Goal: Complete application form

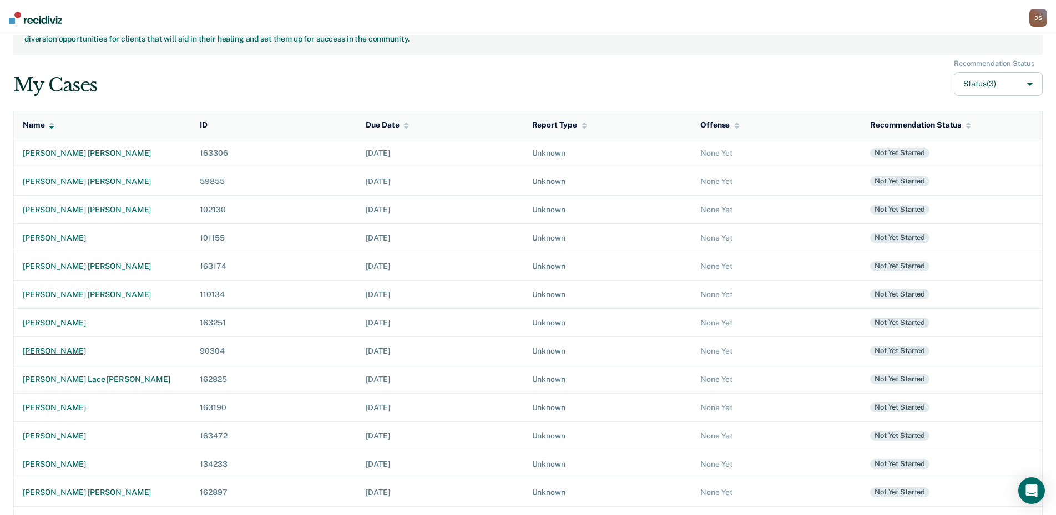
scroll to position [103, 0]
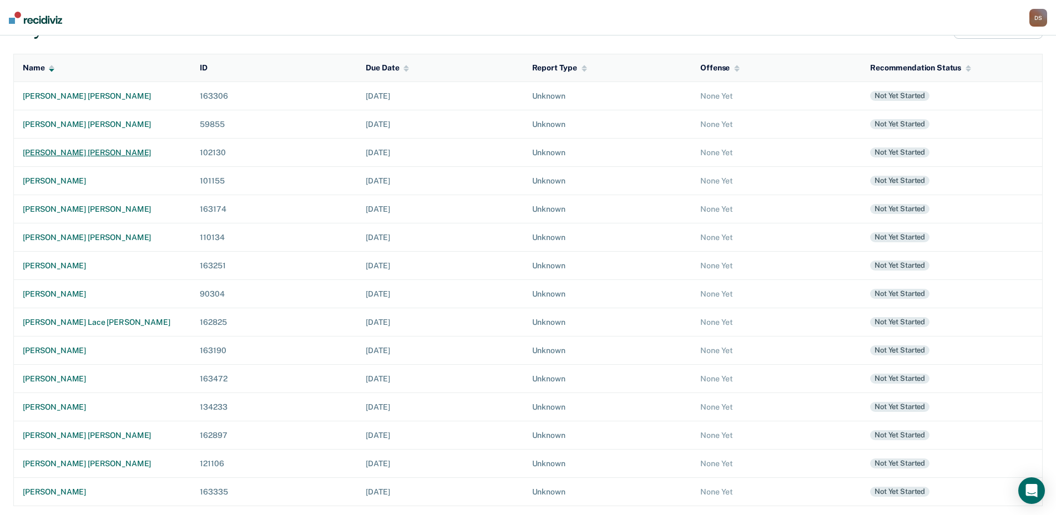
click at [60, 154] on div "[PERSON_NAME] [PERSON_NAME]" at bounding box center [102, 152] width 159 height 9
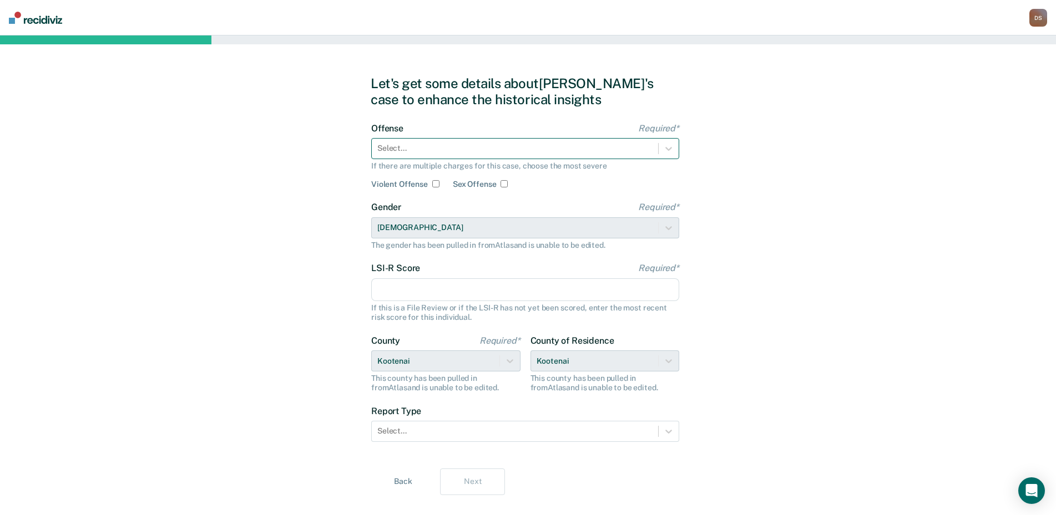
click at [460, 146] on div at bounding box center [514, 149] width 275 height 12
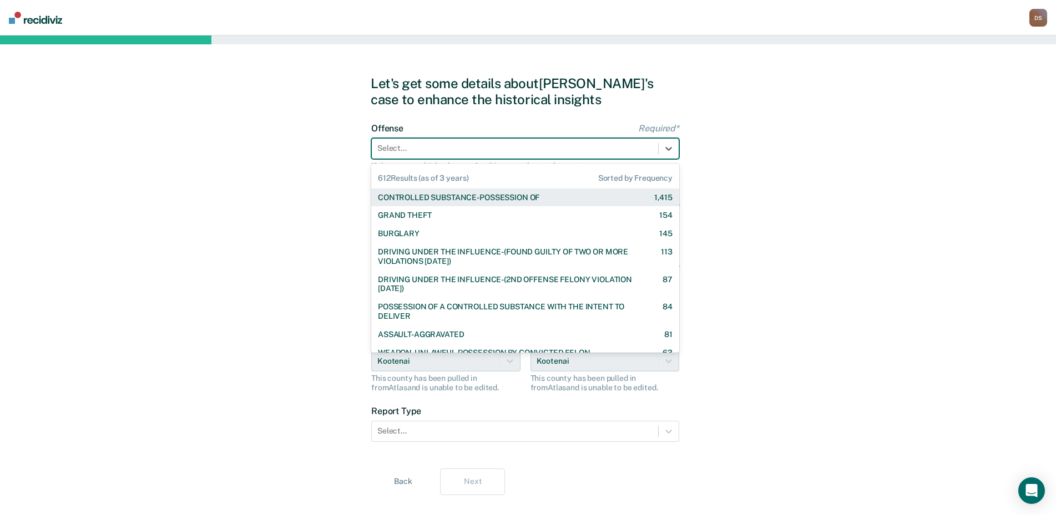
click at [477, 194] on div "CONTROLLED SUBSTANCE-POSSESSION OF" at bounding box center [458, 197] width 161 height 9
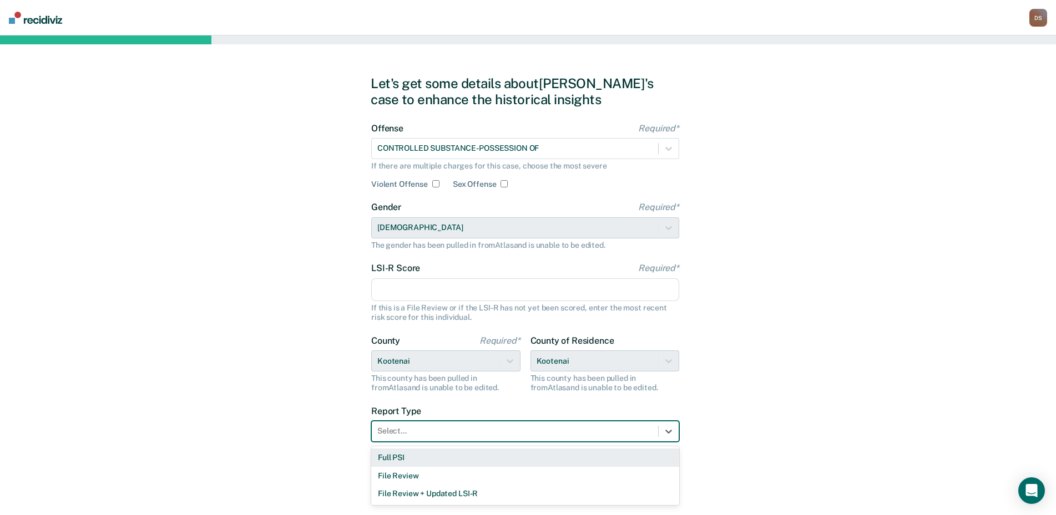
click at [422, 430] on div at bounding box center [514, 432] width 275 height 12
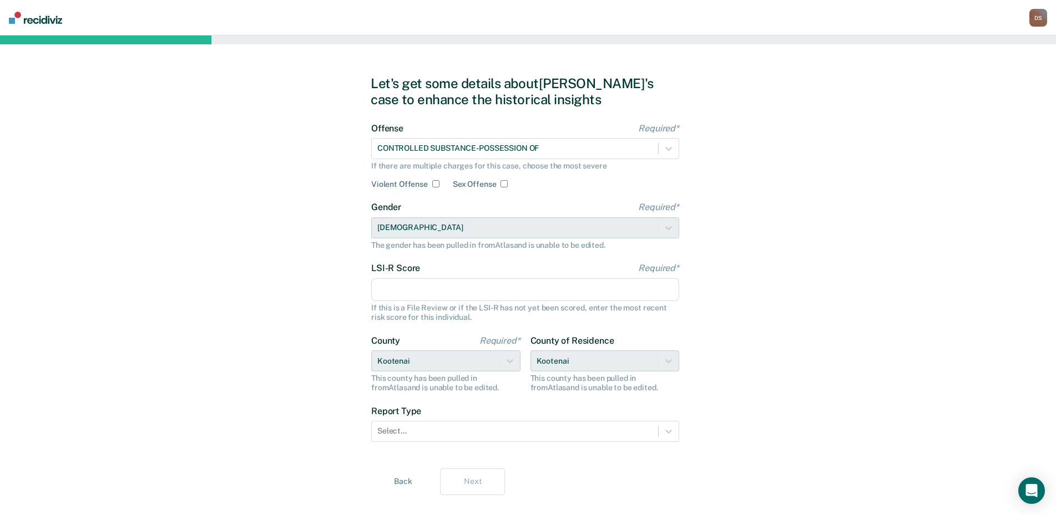
click at [398, 287] on input "LSI-R Score Required*" at bounding box center [525, 290] width 308 height 23
type input "22"
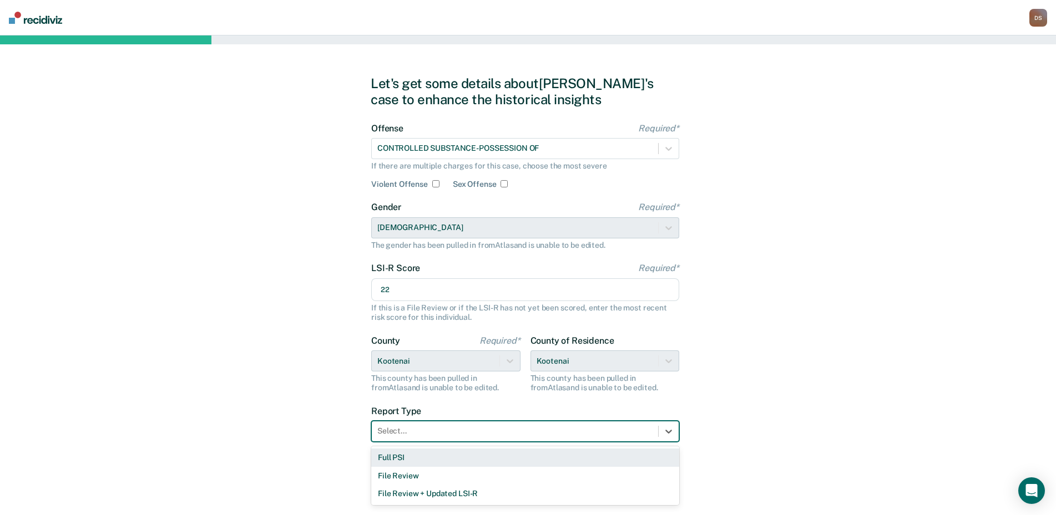
click at [406, 426] on div at bounding box center [514, 432] width 275 height 12
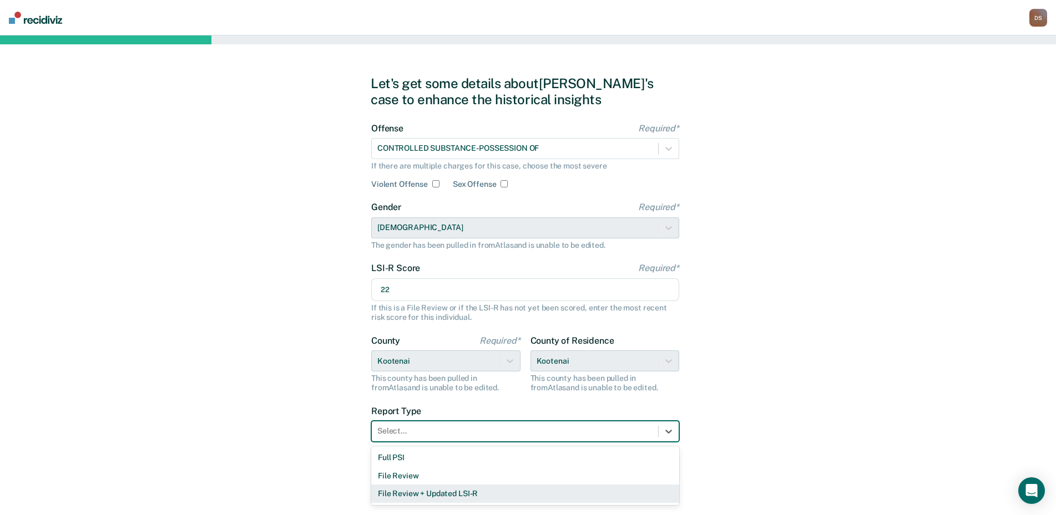
click at [431, 493] on div "File Review + Updated LSI-R" at bounding box center [525, 494] width 308 height 18
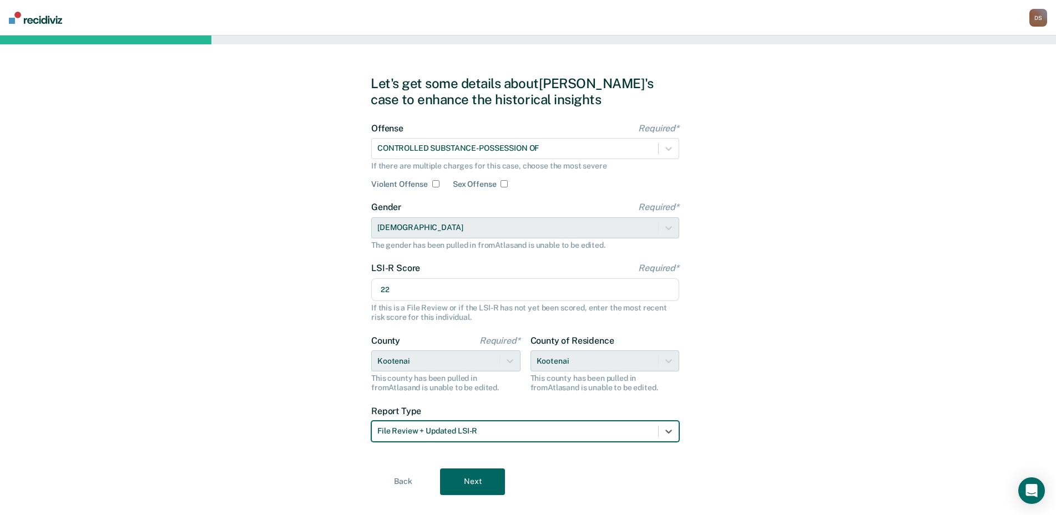
click at [476, 485] on button "Next" at bounding box center [472, 482] width 65 height 27
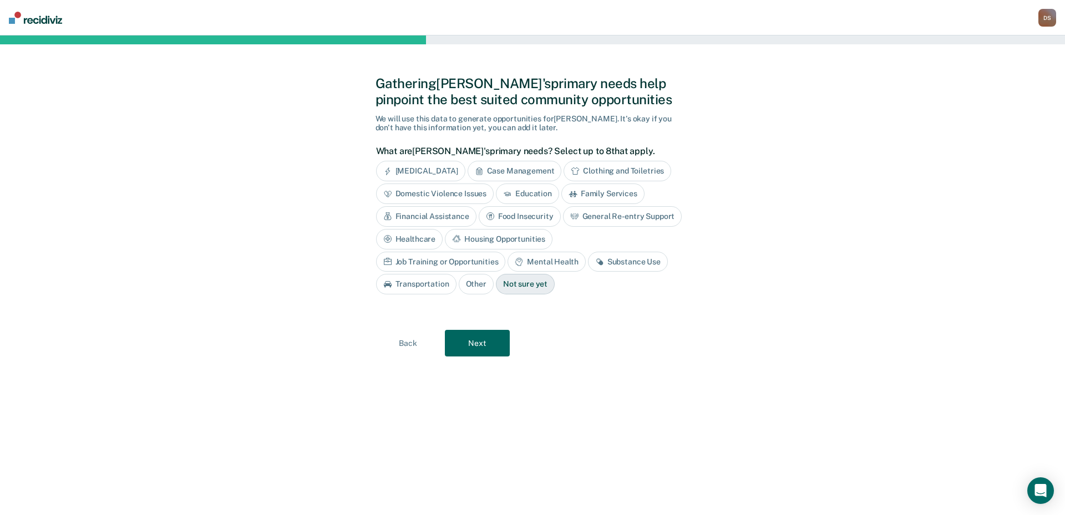
click at [588, 264] on div "Substance Use" at bounding box center [628, 262] width 80 height 21
click at [508, 263] on div "Mental Health" at bounding box center [547, 262] width 78 height 21
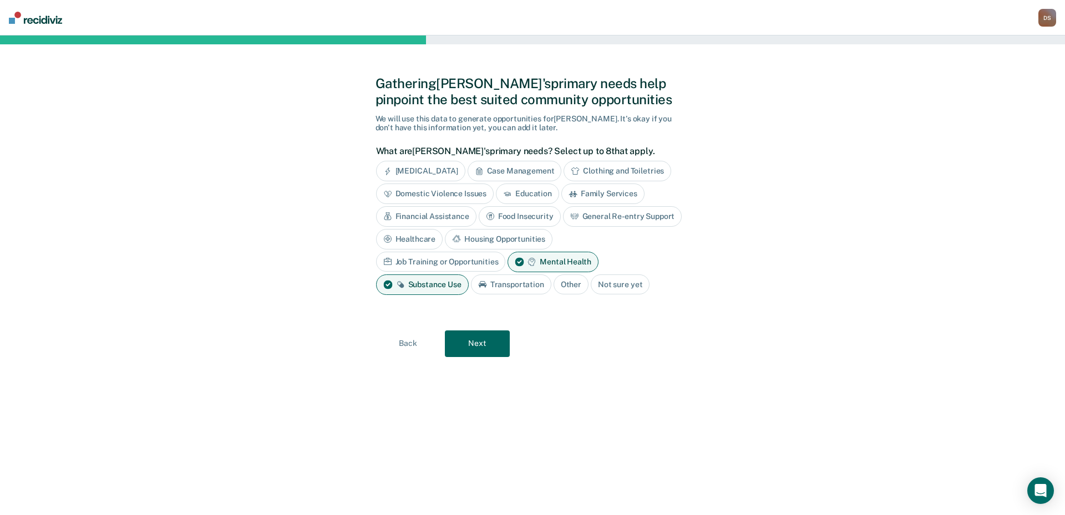
click at [477, 346] on button "Next" at bounding box center [477, 344] width 65 height 27
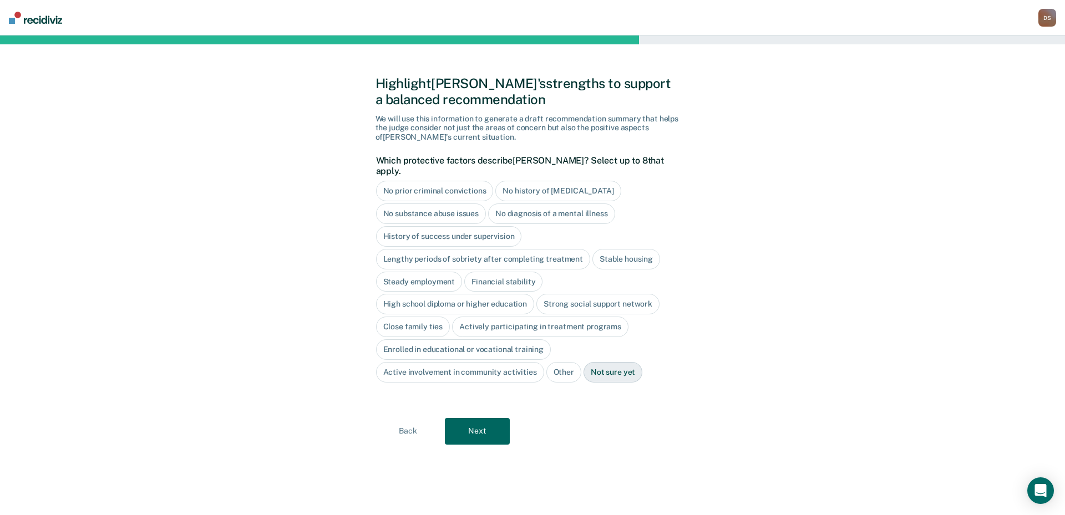
click at [540, 181] on div "No history of [MEDICAL_DATA]" at bounding box center [557, 191] width 125 height 21
click at [437, 226] on div "History of success under supervision" at bounding box center [449, 236] width 146 height 21
click at [438, 226] on div "History of success under supervision" at bounding box center [455, 236] width 159 height 21
click at [438, 226] on div "History of success under supervision" at bounding box center [449, 236] width 146 height 21
click at [438, 226] on div "History of success under supervision" at bounding box center [455, 236] width 159 height 21
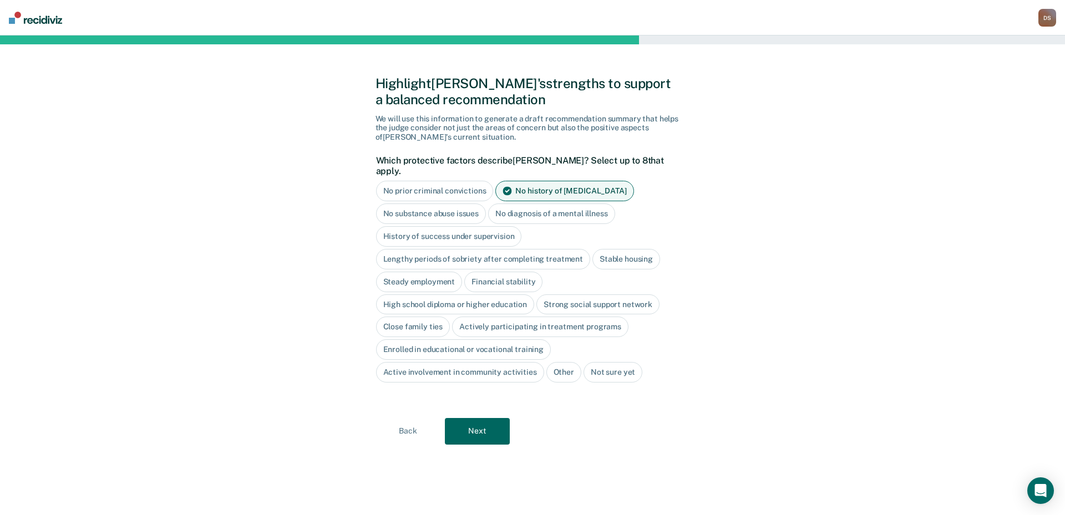
click at [456, 249] on div "Lengthy periods of sobriety after completing treatment" at bounding box center [483, 259] width 214 height 21
click at [649, 254] on div "Stable housing" at bounding box center [639, 259] width 68 height 21
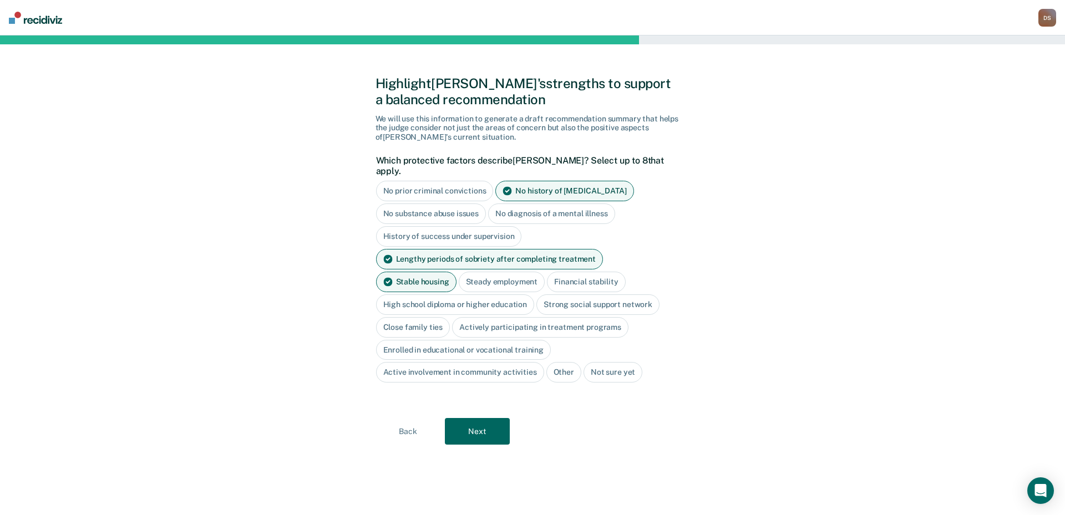
click at [459, 273] on div "Steady employment" at bounding box center [502, 282] width 87 height 21
click at [444, 295] on div "High school diploma or higher education" at bounding box center [455, 305] width 159 height 21
click at [407, 317] on div "Close family ties" at bounding box center [413, 327] width 74 height 21
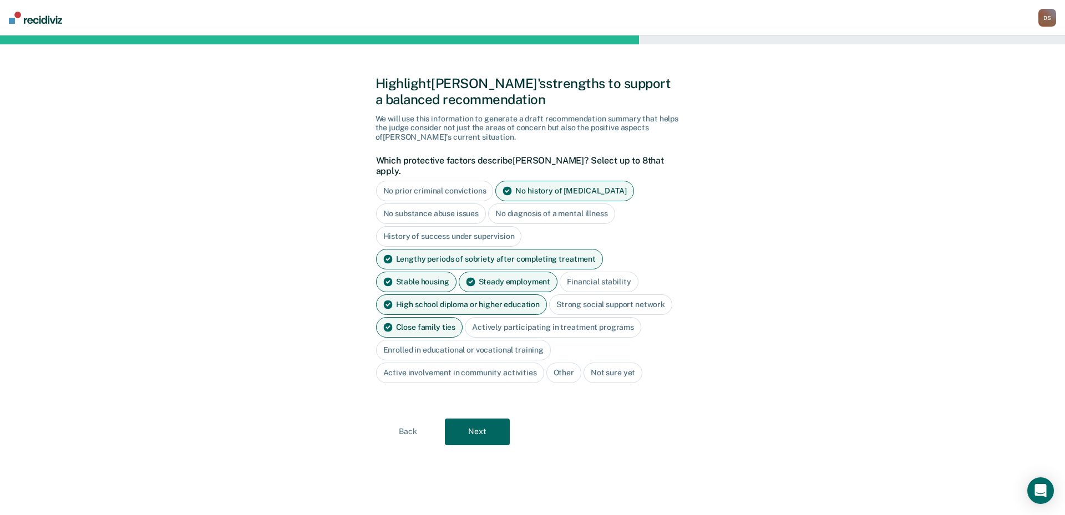
click at [545, 317] on div "Actively participating in treatment programs" at bounding box center [553, 327] width 176 height 21
click at [474, 419] on button "Next" at bounding box center [477, 432] width 65 height 27
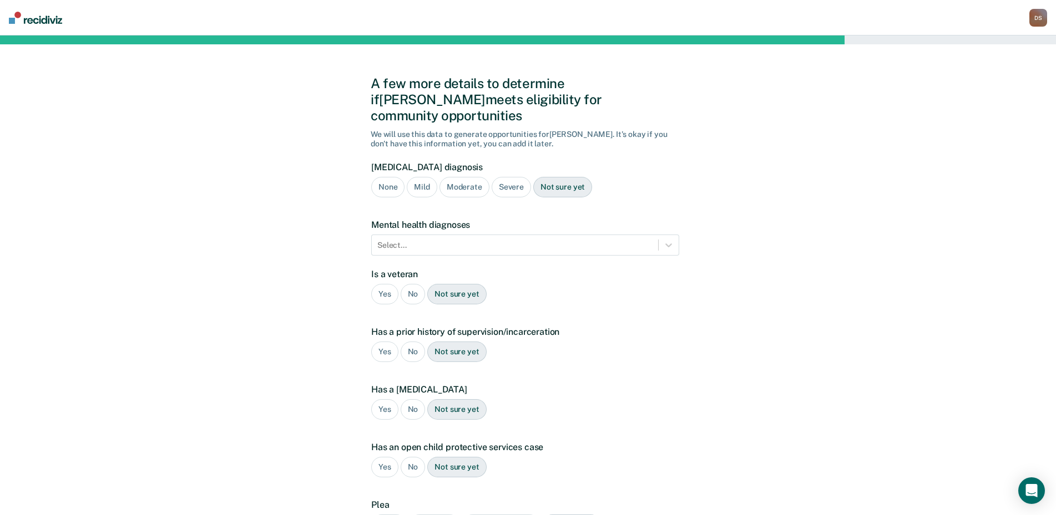
click at [421, 177] on div "Mild" at bounding box center [422, 187] width 30 height 21
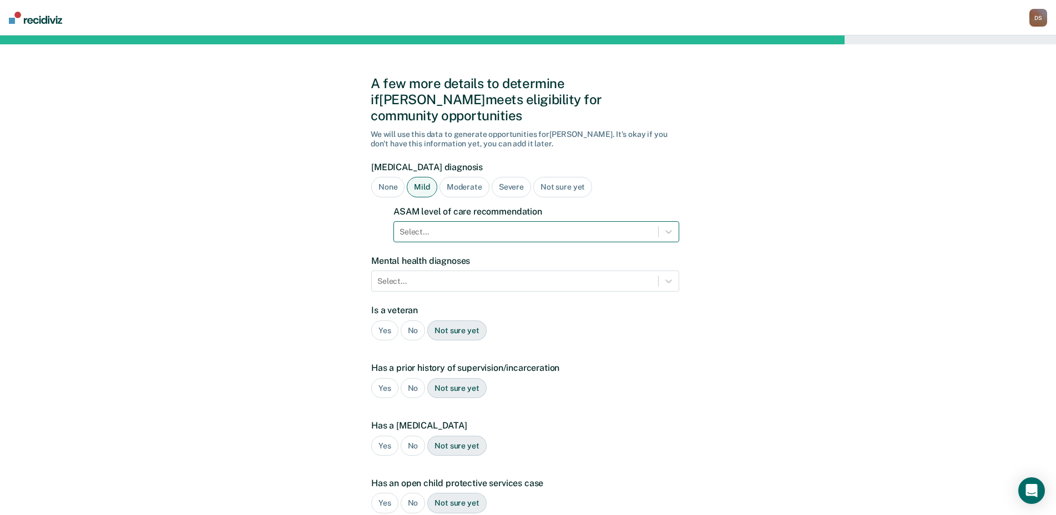
click at [421, 226] on div at bounding box center [526, 232] width 253 height 12
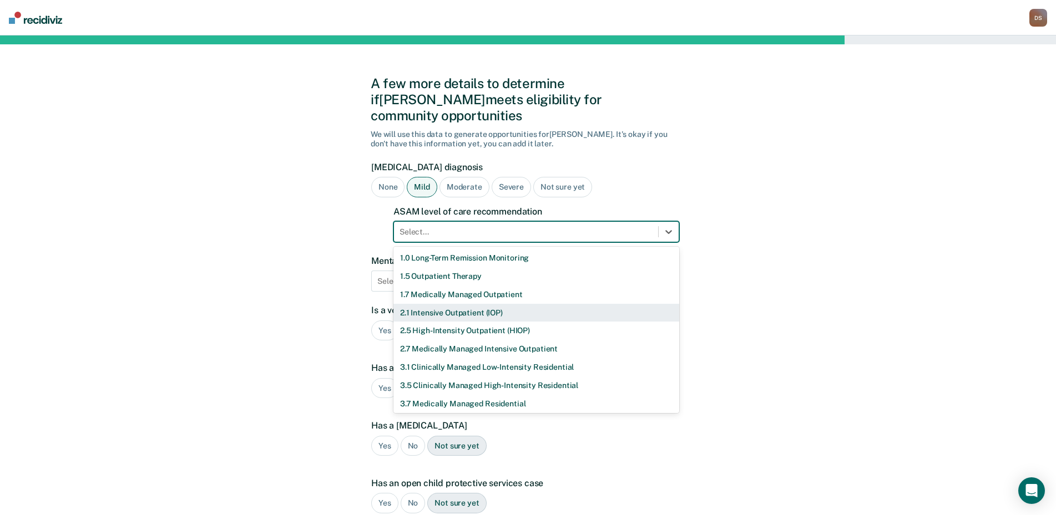
click at [432, 304] on div "2.1 Intensive Outpatient (IOP)" at bounding box center [536, 313] width 286 height 18
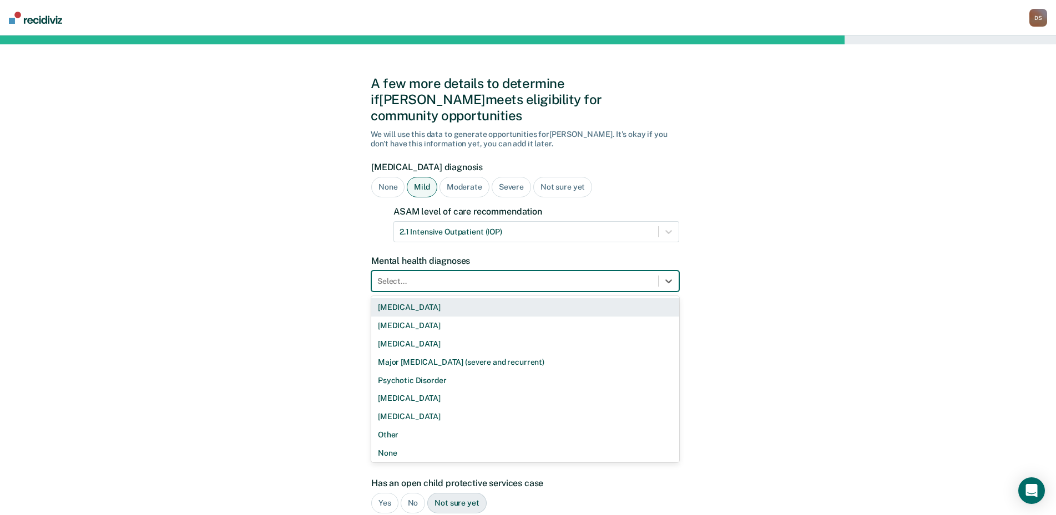
click at [412, 276] on div at bounding box center [514, 282] width 275 height 12
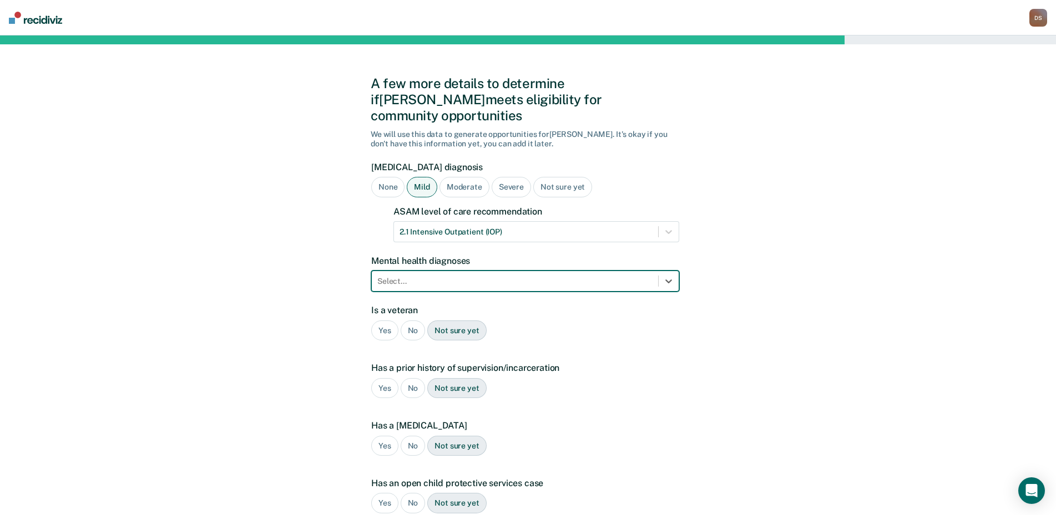
click at [413, 276] on div at bounding box center [514, 282] width 275 height 12
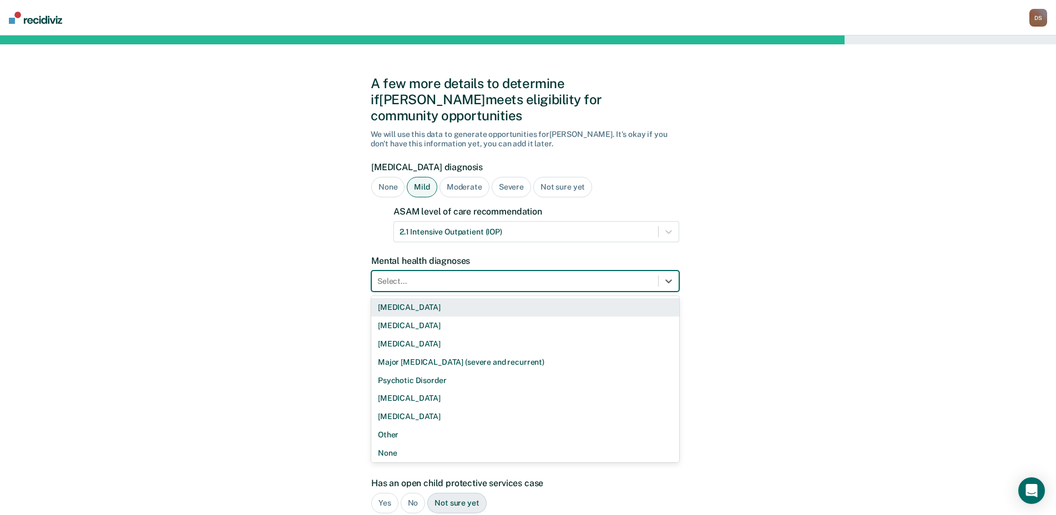
click at [413, 276] on div at bounding box center [514, 282] width 275 height 12
click at [407, 299] on div "[MEDICAL_DATA]" at bounding box center [525, 308] width 308 height 18
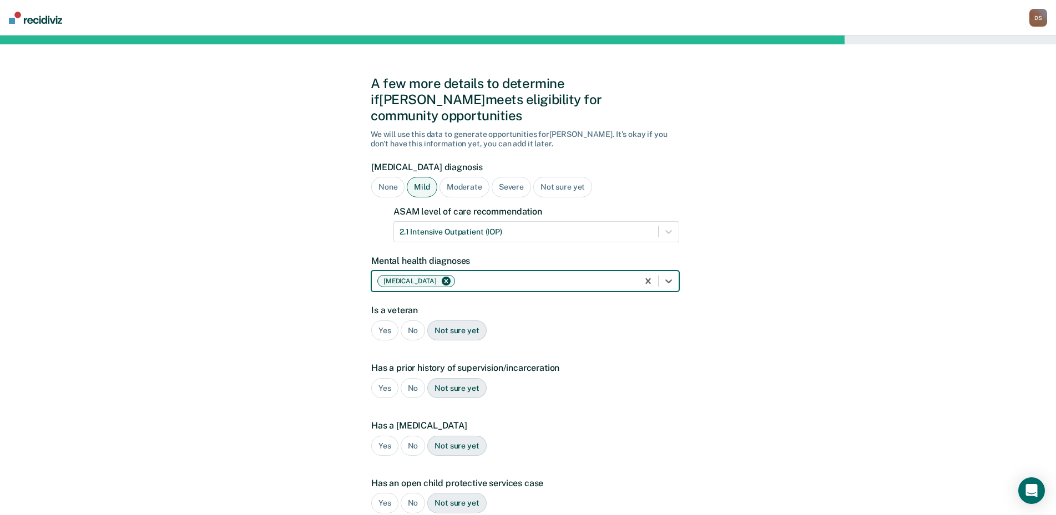
click at [411, 321] on div "No" at bounding box center [413, 331] width 25 height 21
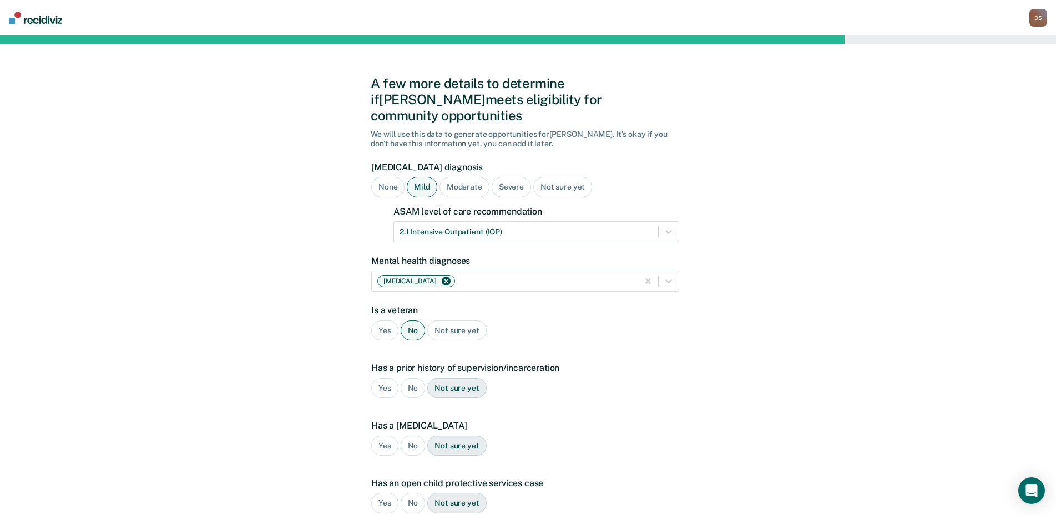
click at [387, 378] on div "Yes" at bounding box center [384, 388] width 27 height 21
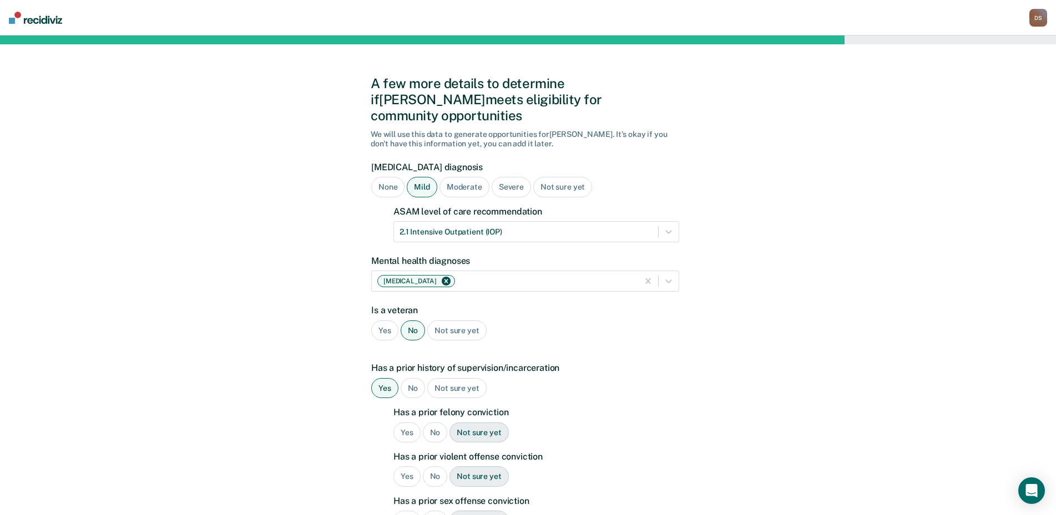
click at [401, 423] on div "Yes" at bounding box center [406, 433] width 27 height 21
click at [435, 467] on div "No" at bounding box center [435, 477] width 25 height 21
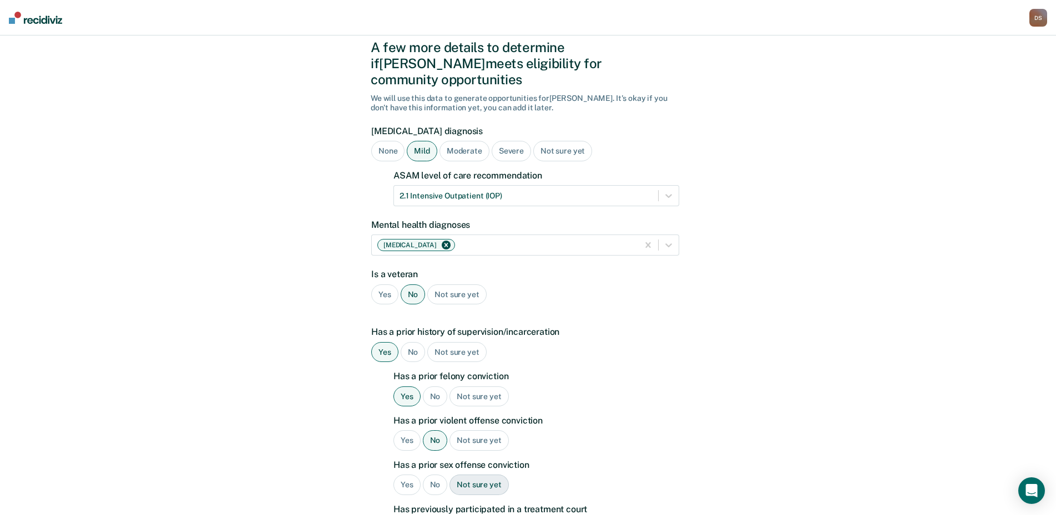
scroll to position [55, 0]
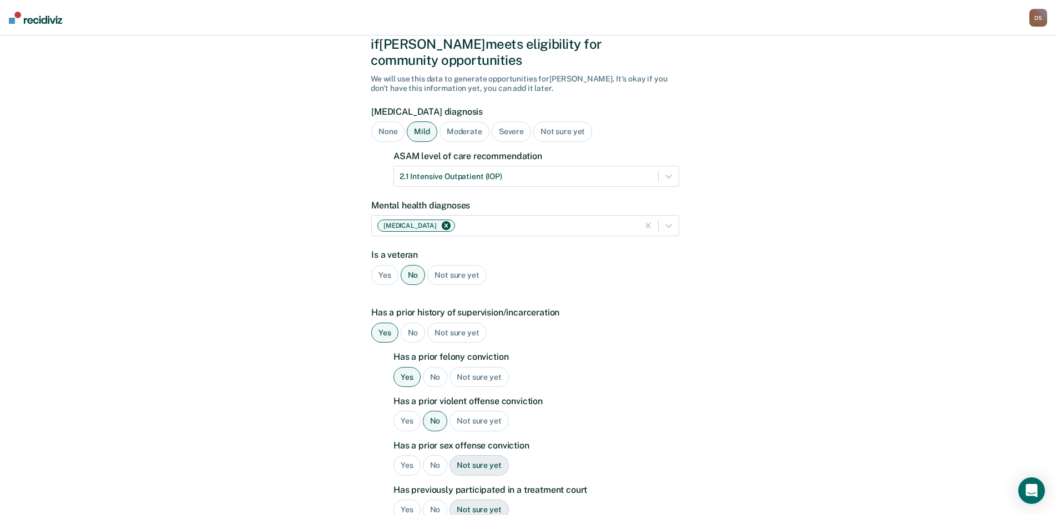
click at [434, 456] on div "No" at bounding box center [435, 466] width 25 height 21
click at [433, 500] on div "No" at bounding box center [435, 510] width 25 height 21
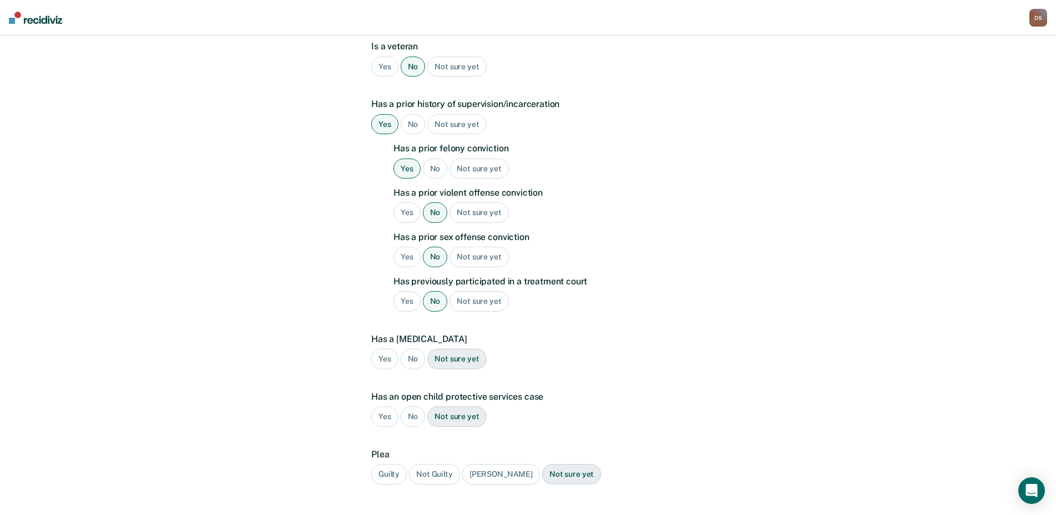
scroll to position [277, 0]
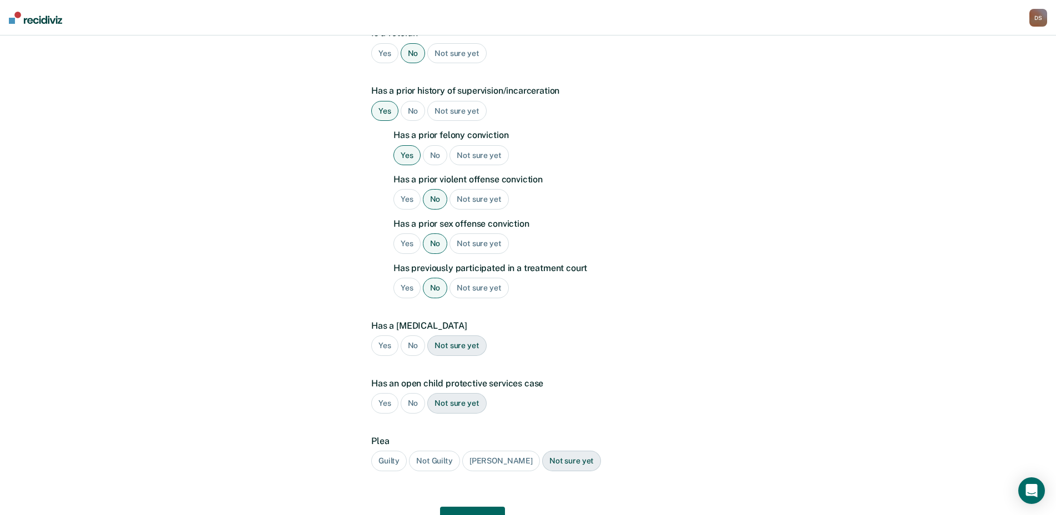
click at [414, 336] on div "No" at bounding box center [413, 346] width 25 height 21
click at [408, 393] on div "No" at bounding box center [413, 403] width 25 height 21
click at [392, 451] on div "Guilty" at bounding box center [389, 461] width 36 height 21
click at [466, 507] on button "Next" at bounding box center [472, 520] width 65 height 27
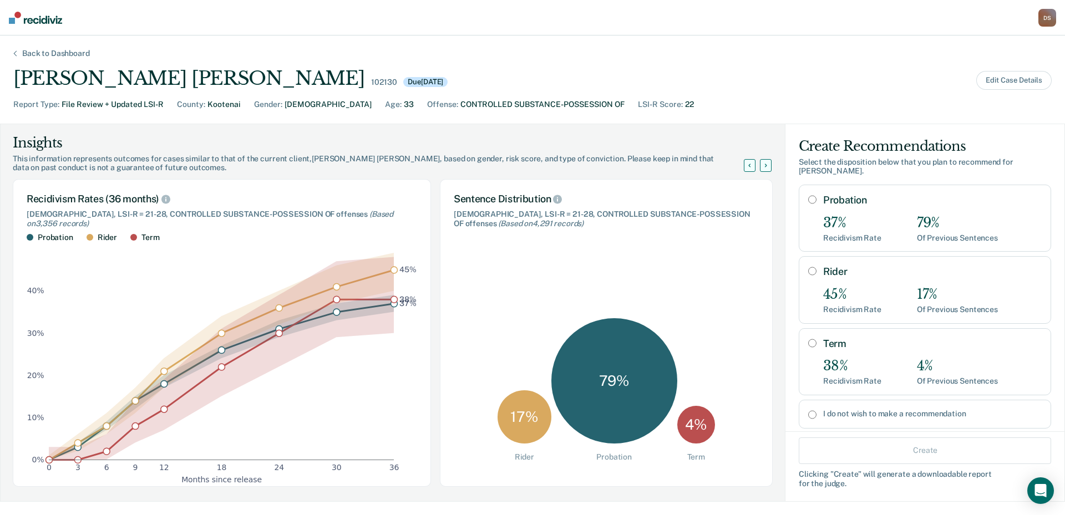
click at [808, 195] on input "Probation" at bounding box center [812, 199] width 8 height 9
radio input "true"
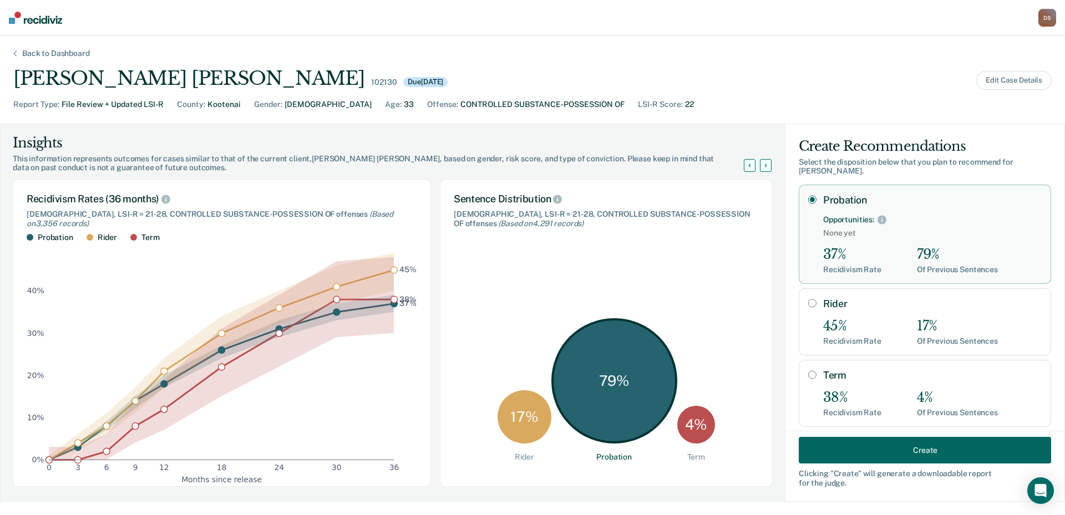
click at [905, 453] on button "Create" at bounding box center [925, 450] width 252 height 27
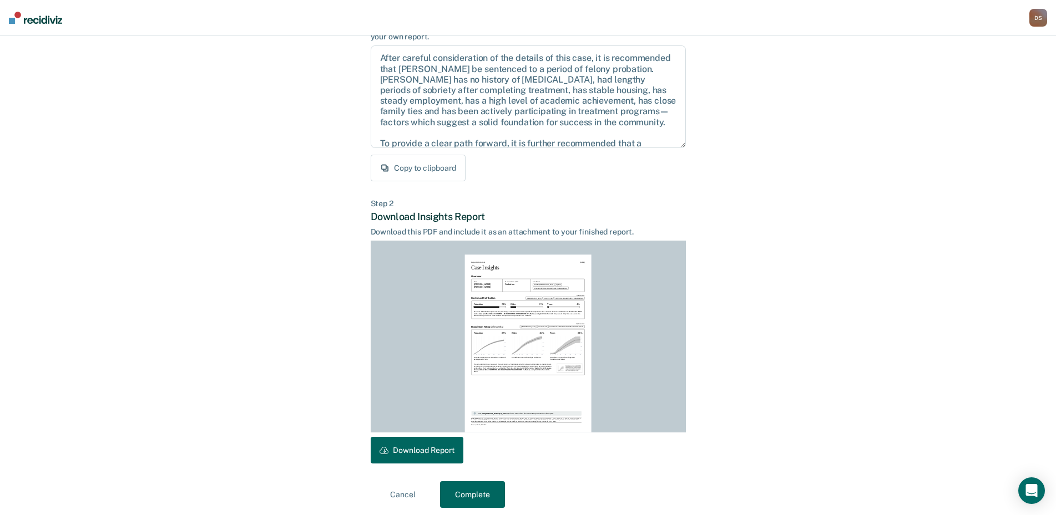
scroll to position [117, 0]
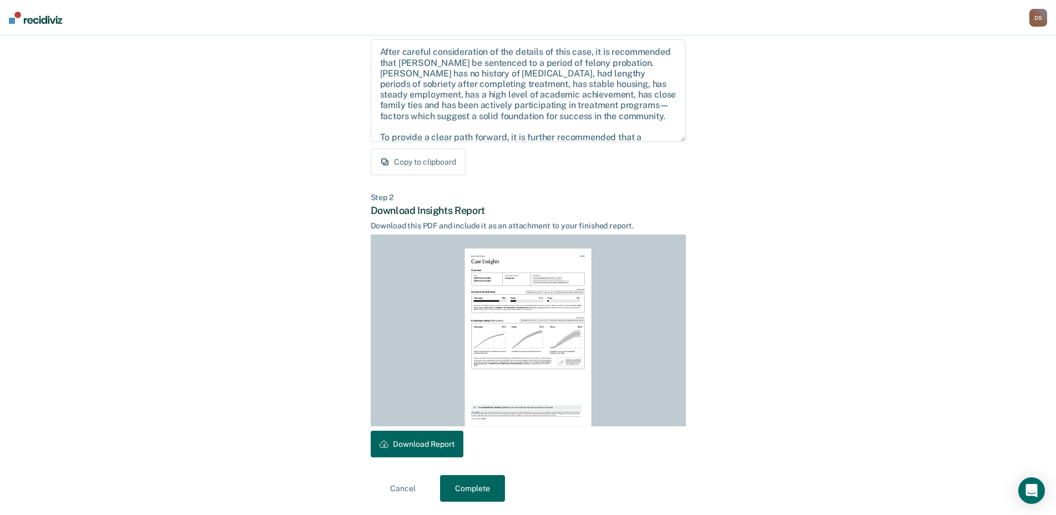
click at [408, 438] on button "Download Report" at bounding box center [417, 444] width 93 height 27
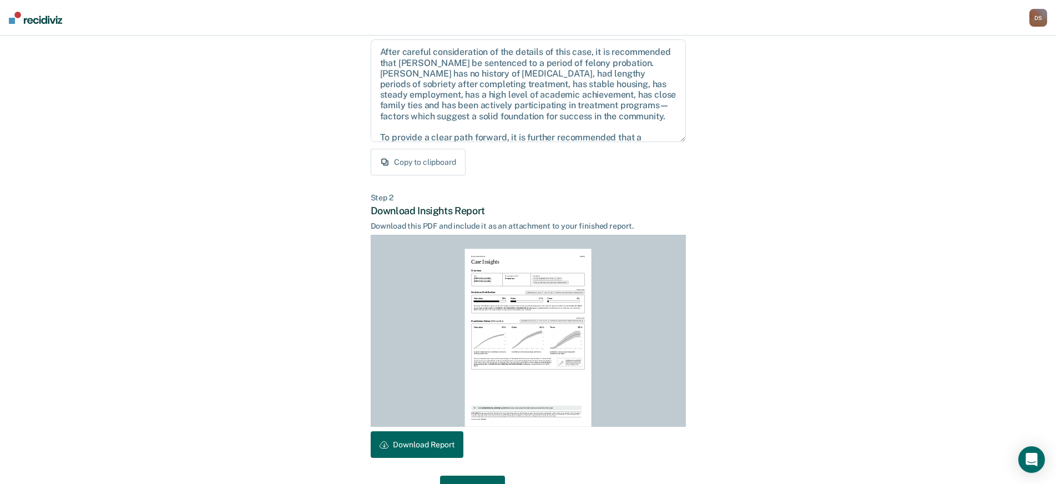
scroll to position [149, 0]
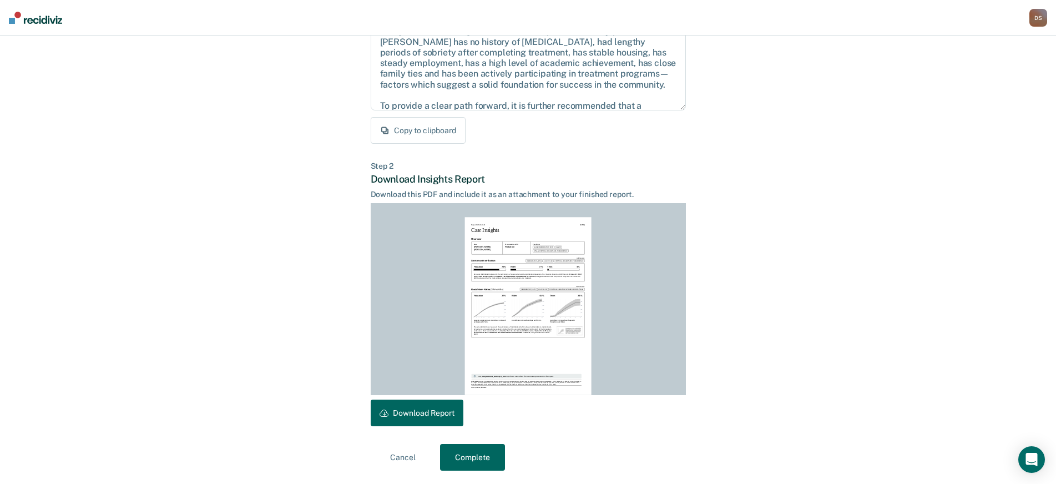
click at [462, 457] on button "Complete" at bounding box center [472, 457] width 65 height 27
